Goal: Information Seeking & Learning: Compare options

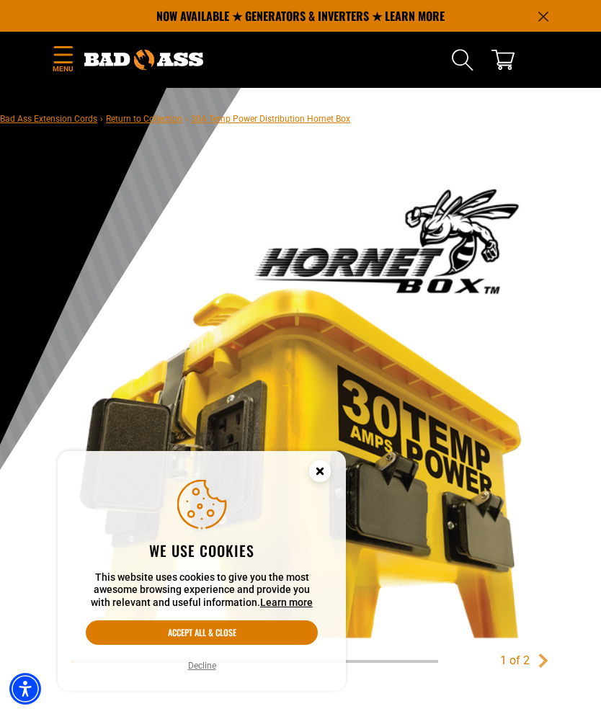
click at [210, 661] on button "Decline" at bounding box center [202, 665] width 37 height 14
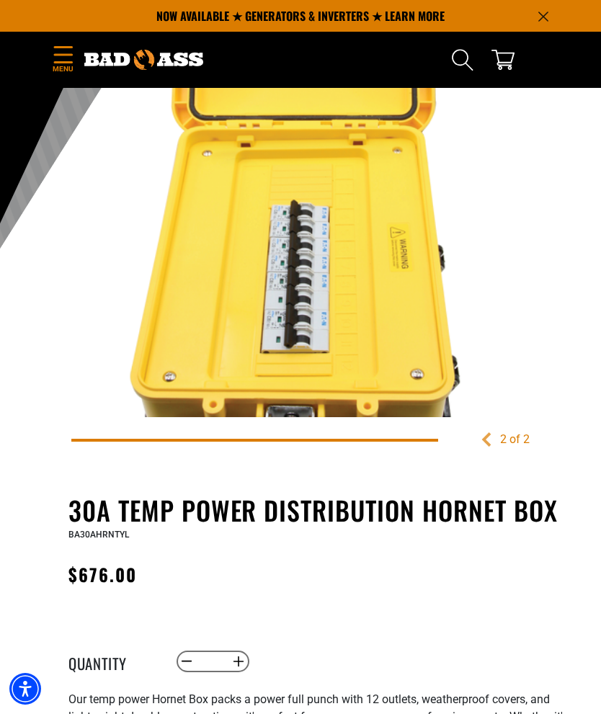
scroll to position [153, 0]
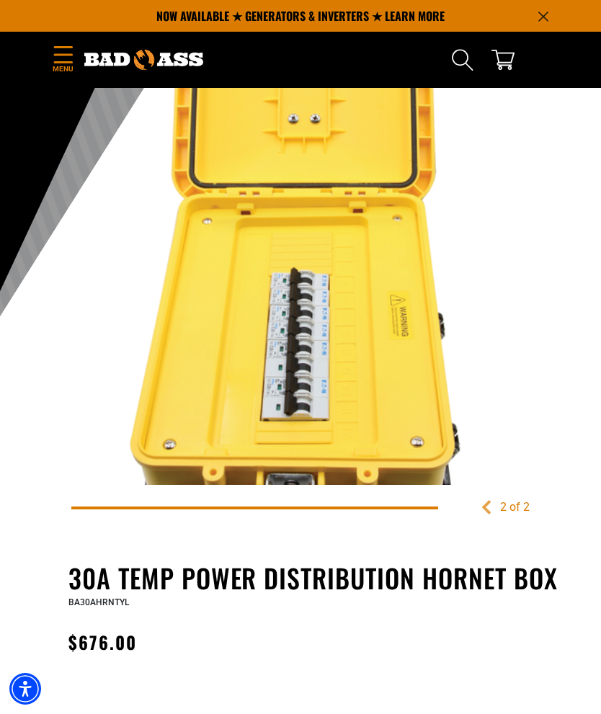
click at [127, 372] on img at bounding box center [300, 256] width 458 height 458
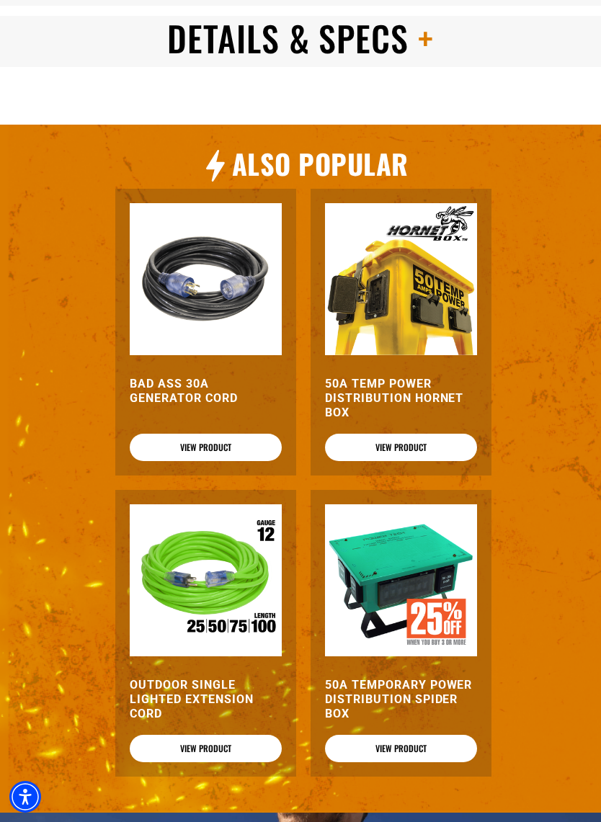
scroll to position [1346, 0]
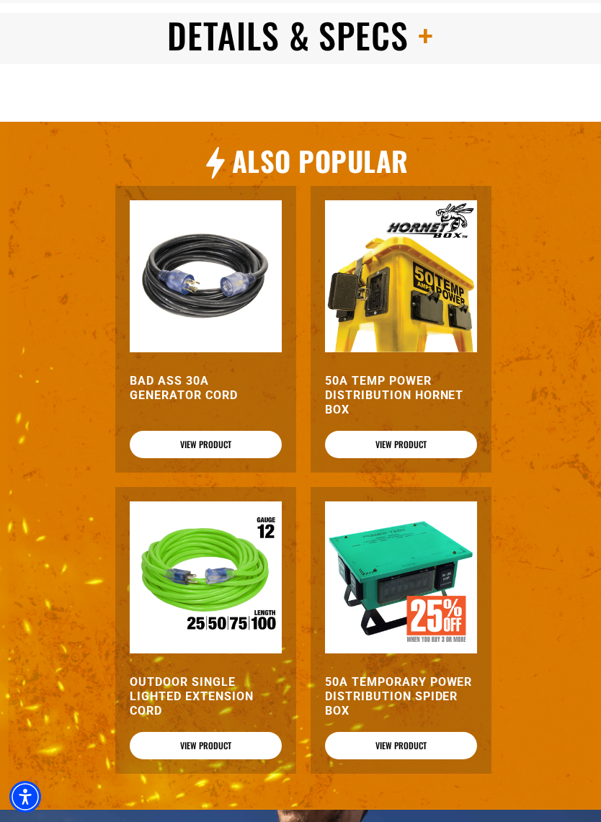
click at [156, 316] on img at bounding box center [206, 276] width 152 height 152
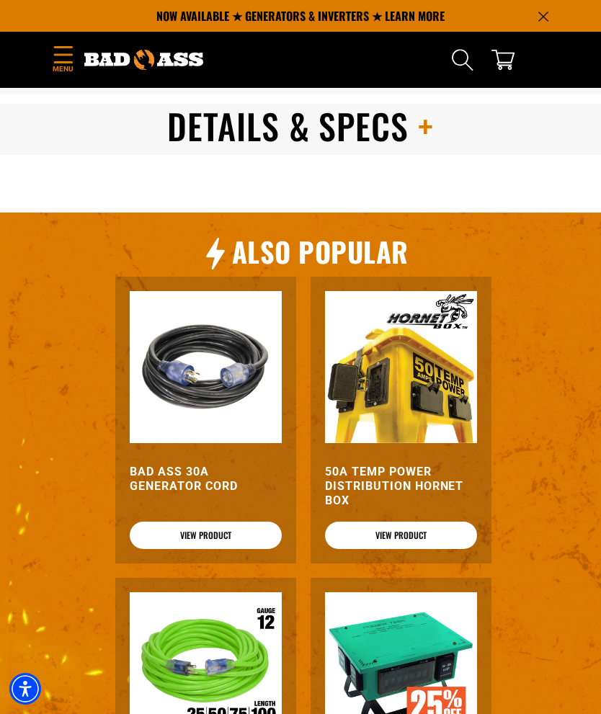
scroll to position [1254, 0]
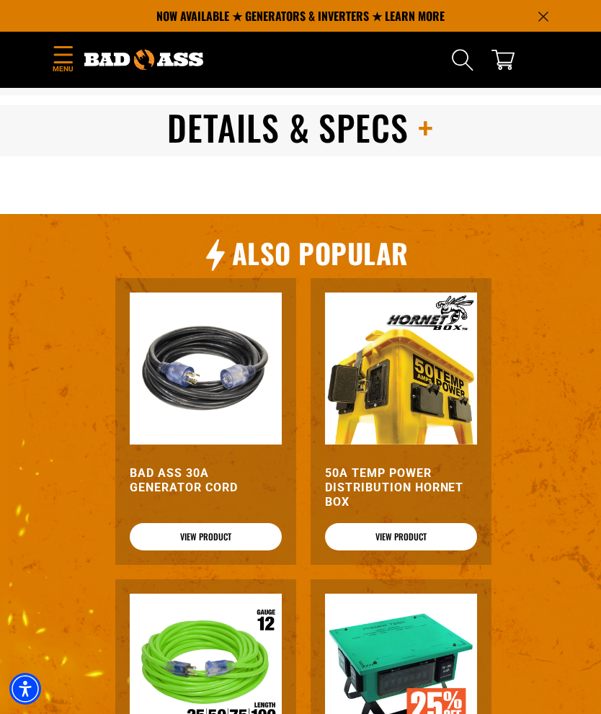
click at [439, 378] on img at bounding box center [401, 368] width 152 height 152
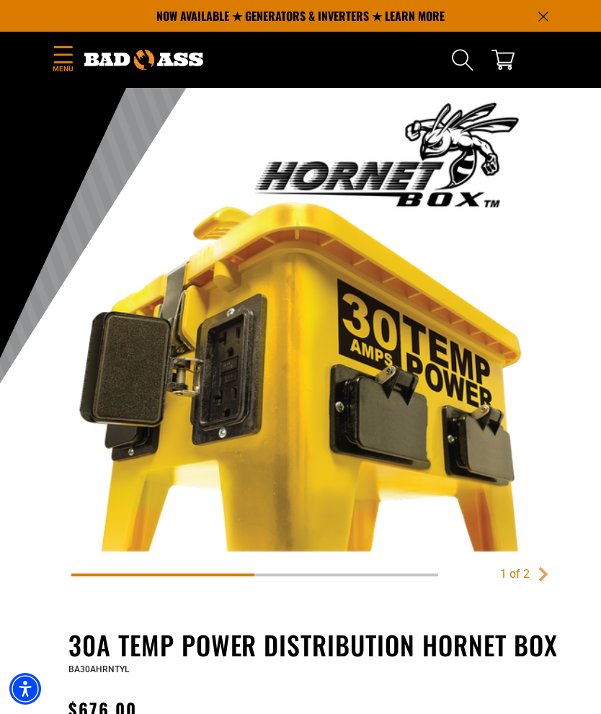
scroll to position [0, 0]
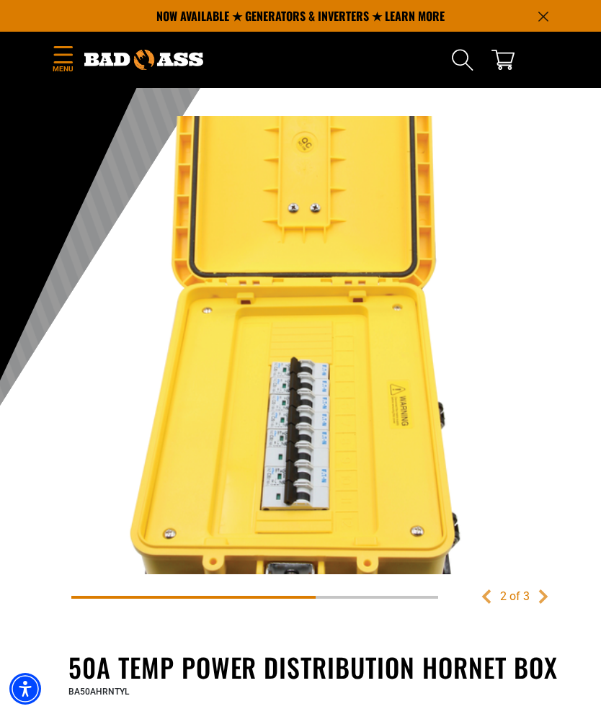
scroll to position [60, 0]
